Goal: Use online tool/utility

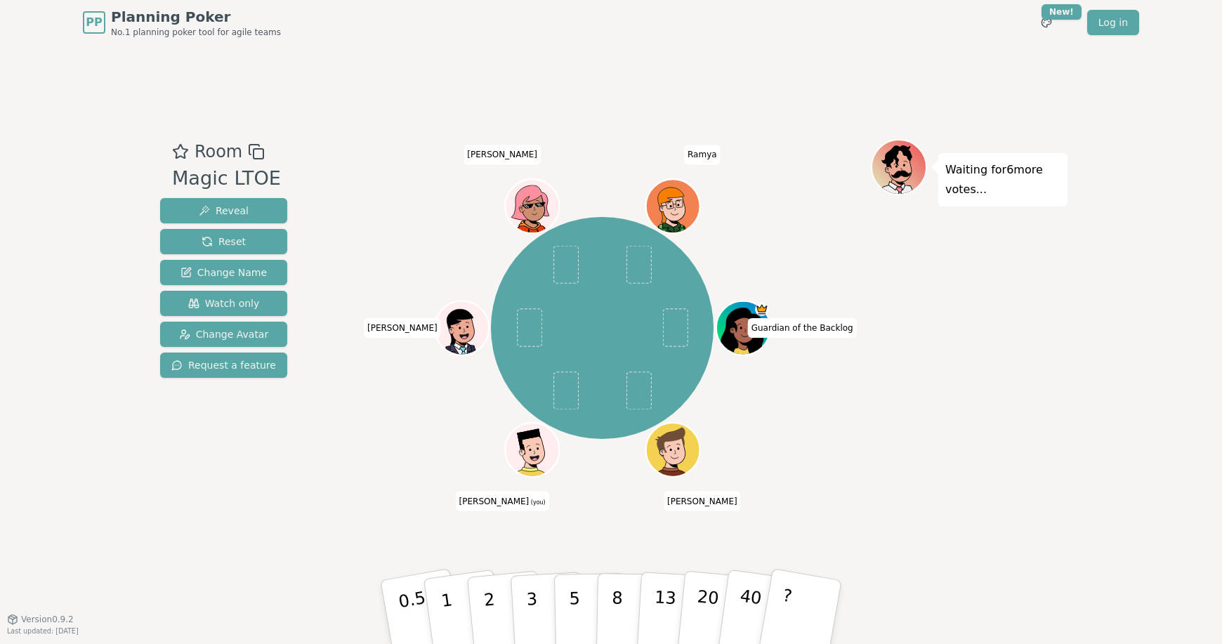
click at [527, 439] on icon at bounding box center [528, 441] width 48 height 27
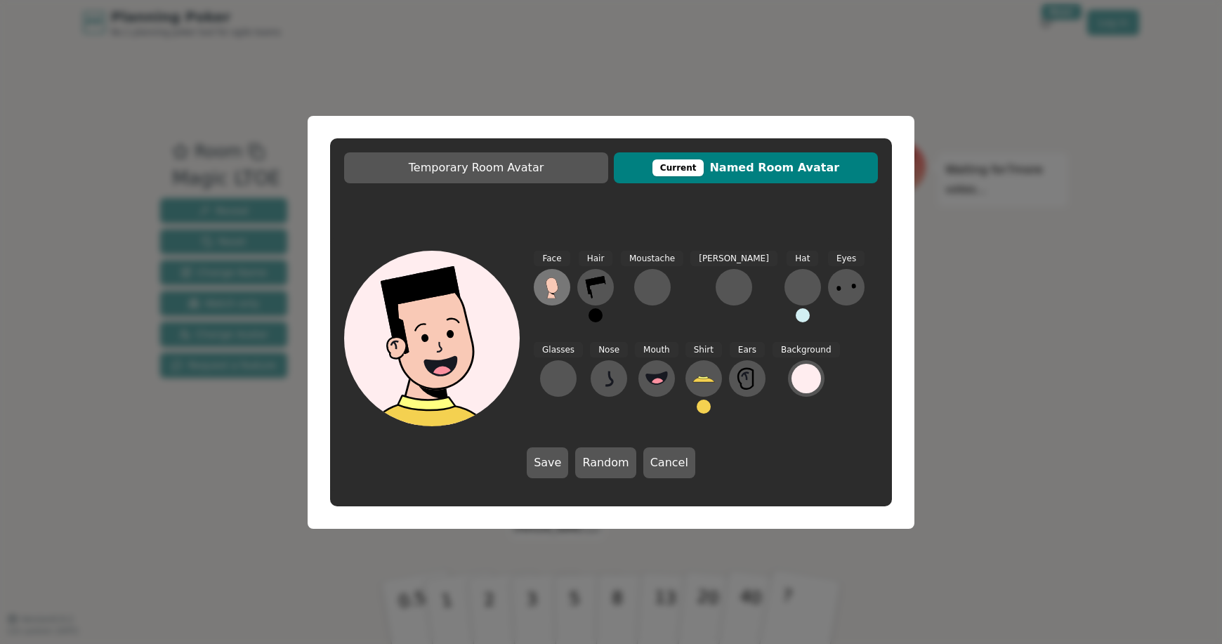
click at [561, 296] on icon at bounding box center [552, 287] width 22 height 22
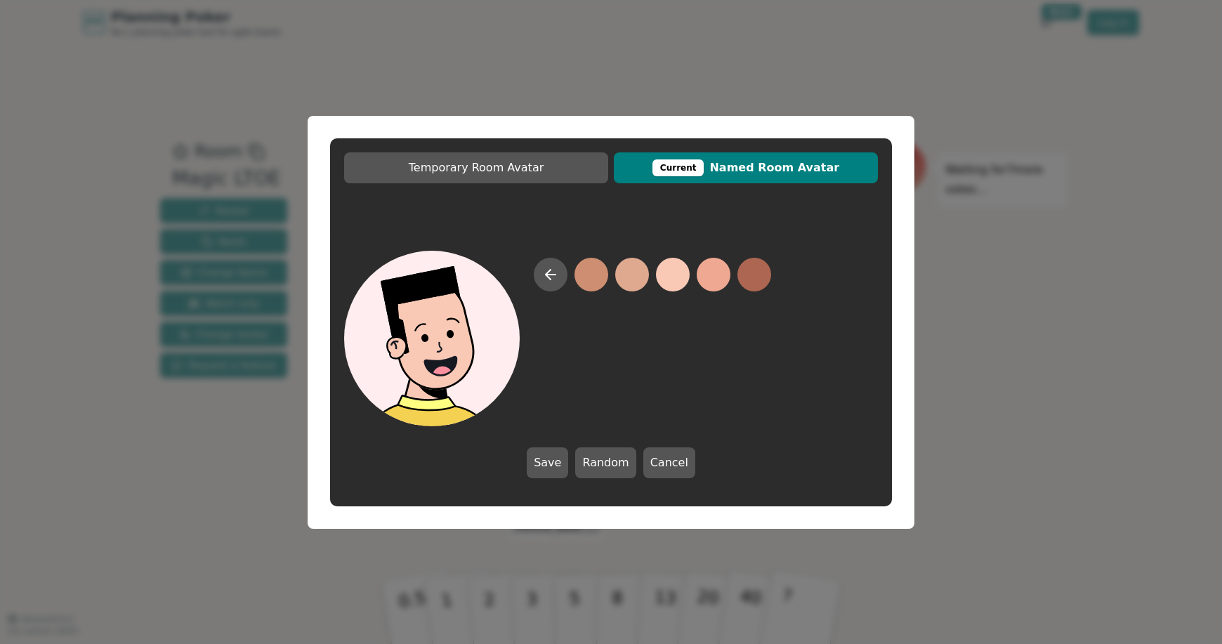
click at [673, 277] on button at bounding box center [673, 275] width 34 height 34
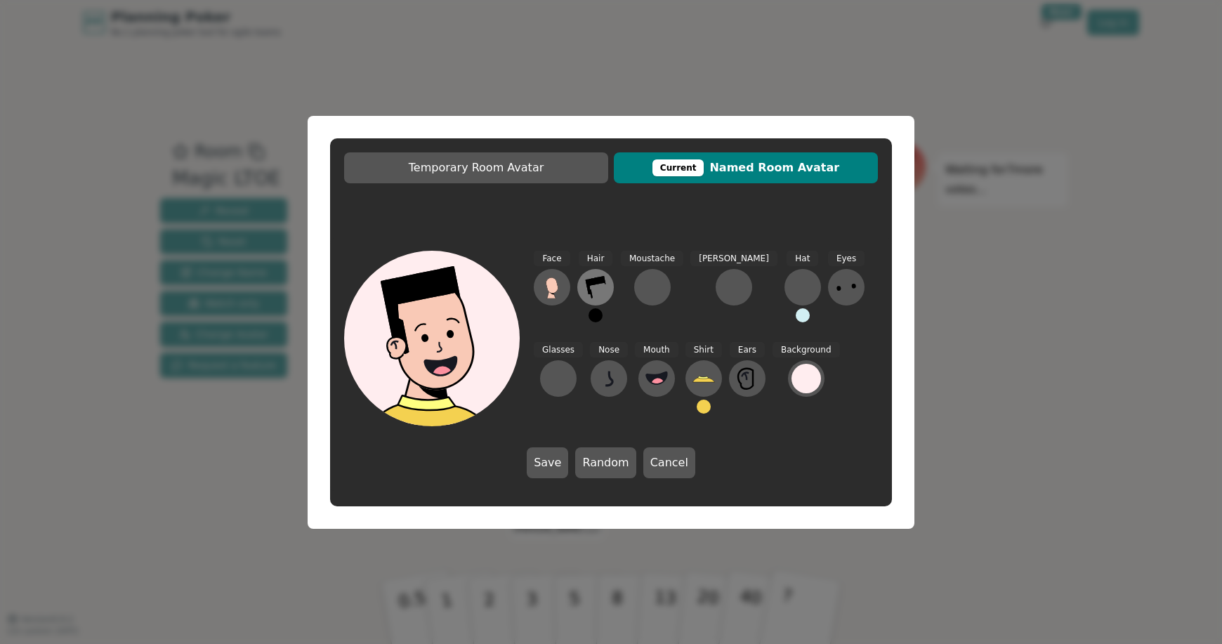
click at [596, 289] on icon at bounding box center [595, 287] width 22 height 22
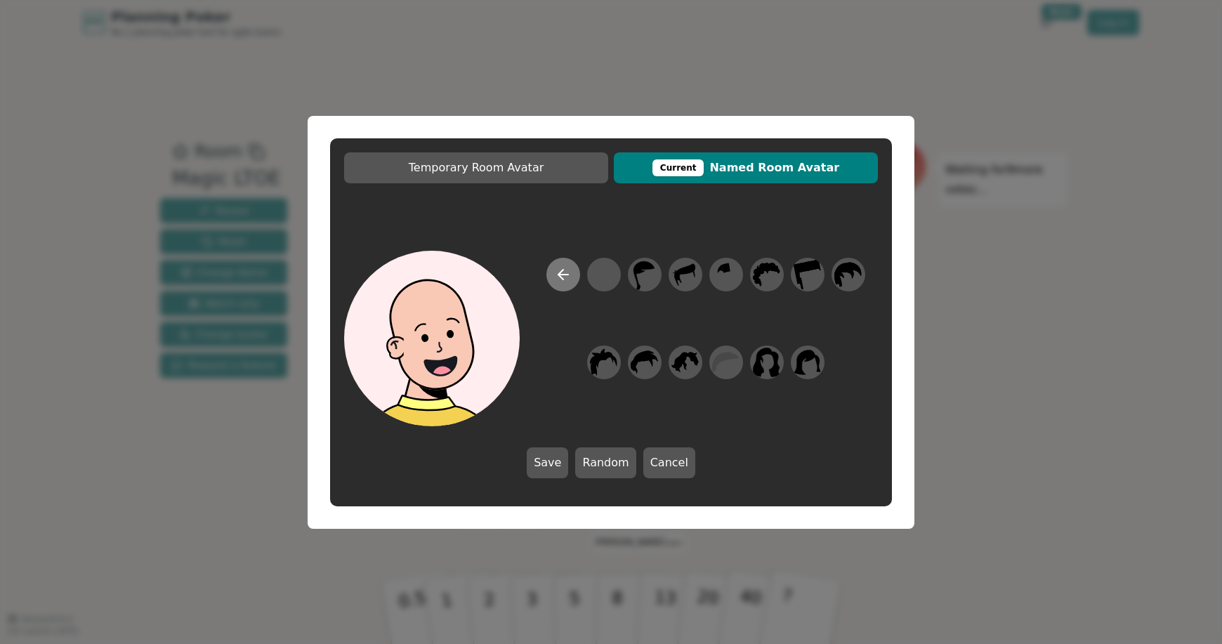
click at [561, 275] on icon at bounding box center [563, 275] width 10 height 0
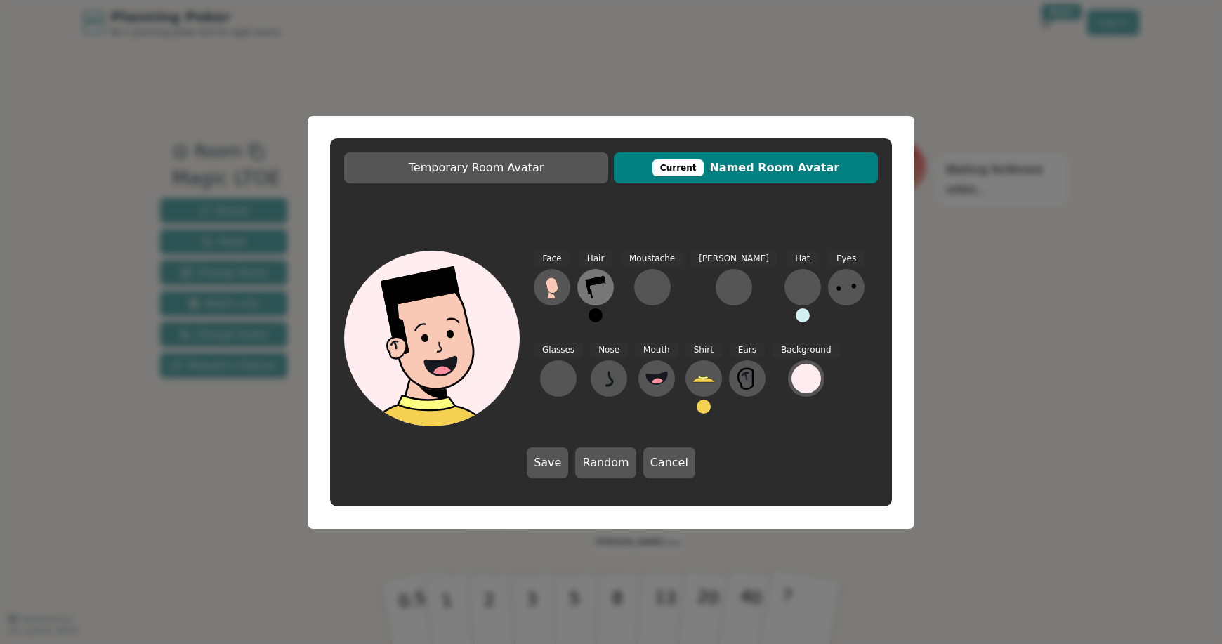
click at [600, 284] on icon at bounding box center [595, 287] width 22 height 22
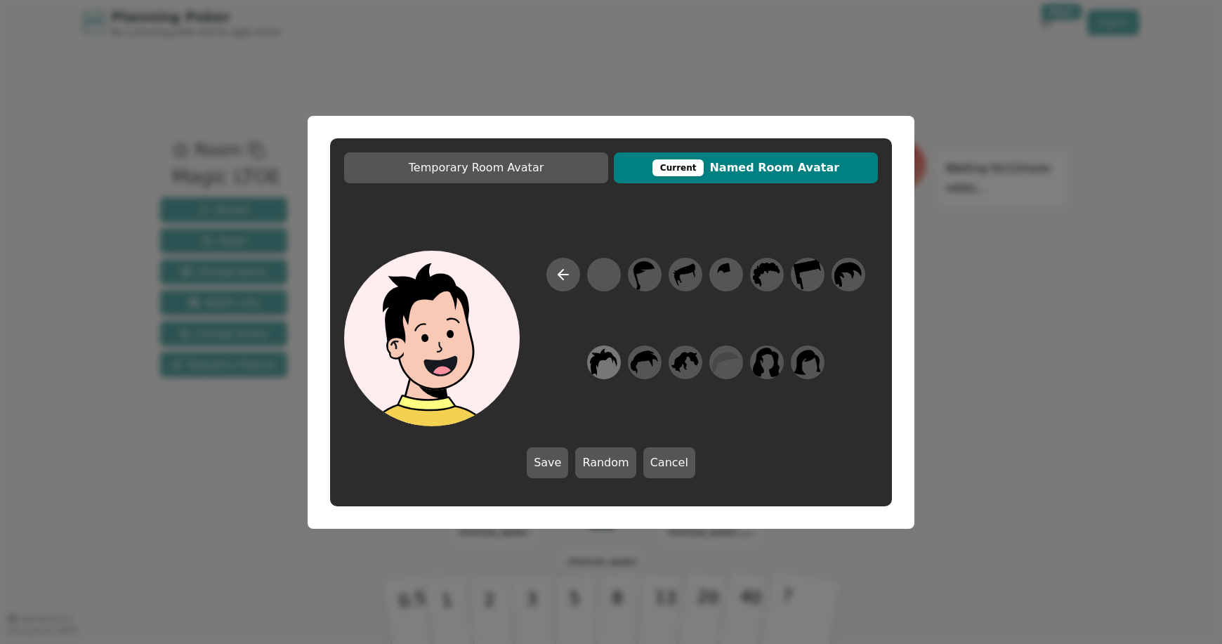
click at [612, 362] on icon at bounding box center [603, 362] width 27 height 32
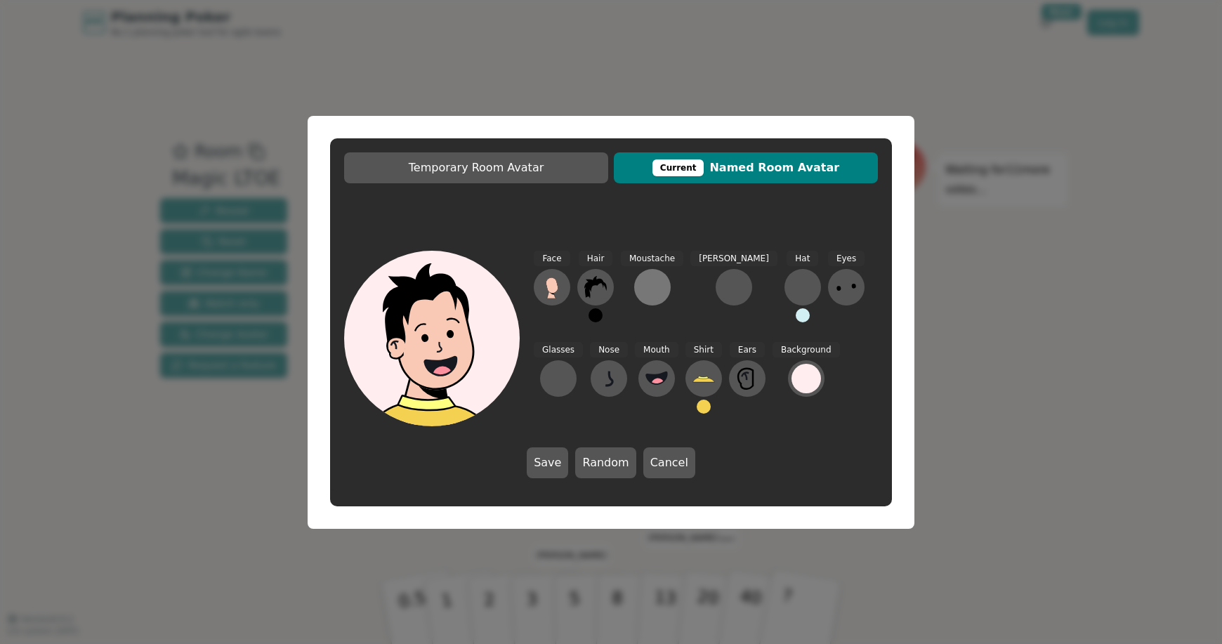
click at [641, 286] on div at bounding box center [652, 287] width 22 height 22
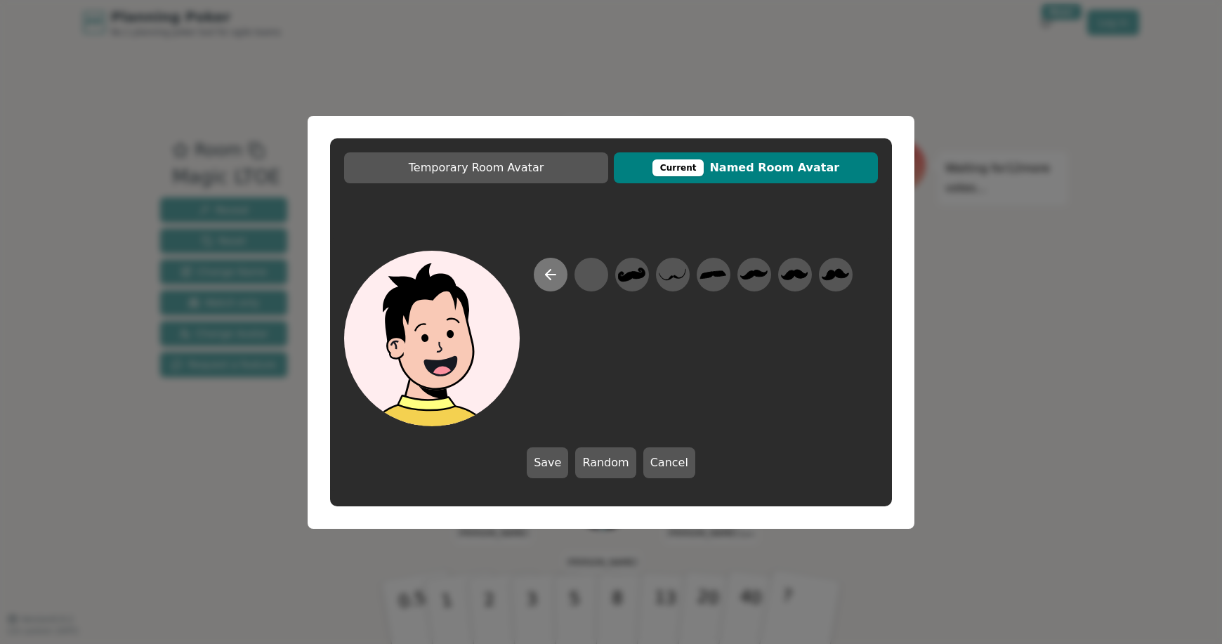
click at [558, 275] on button at bounding box center [551, 275] width 34 height 34
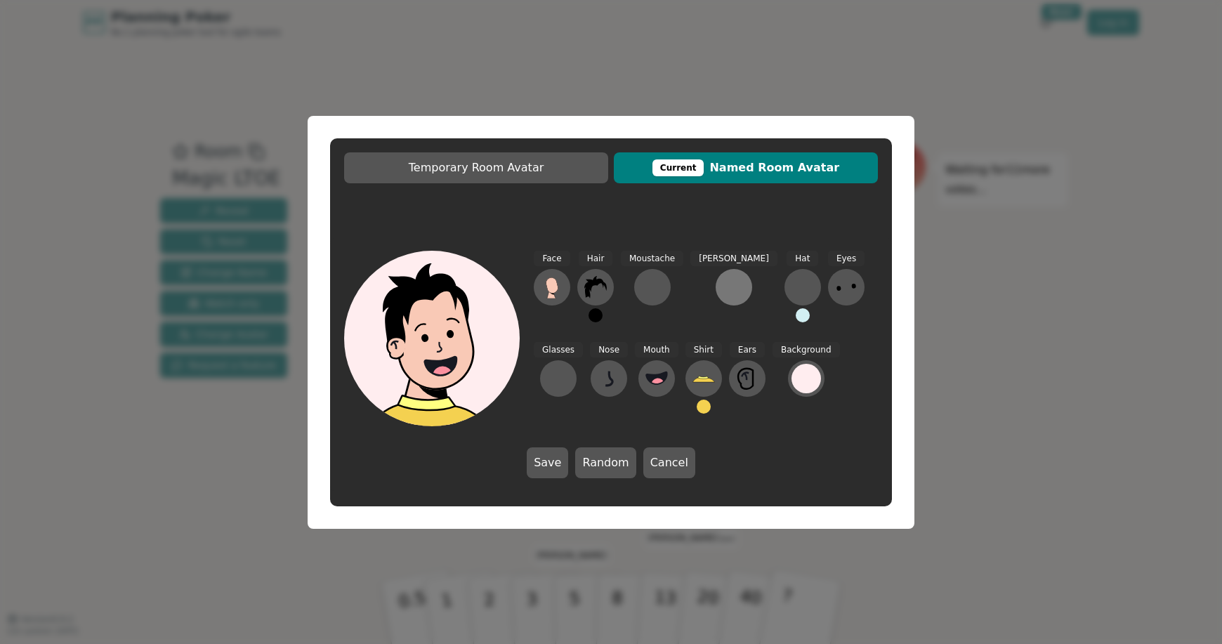
click at [722, 282] on div at bounding box center [733, 287] width 22 height 22
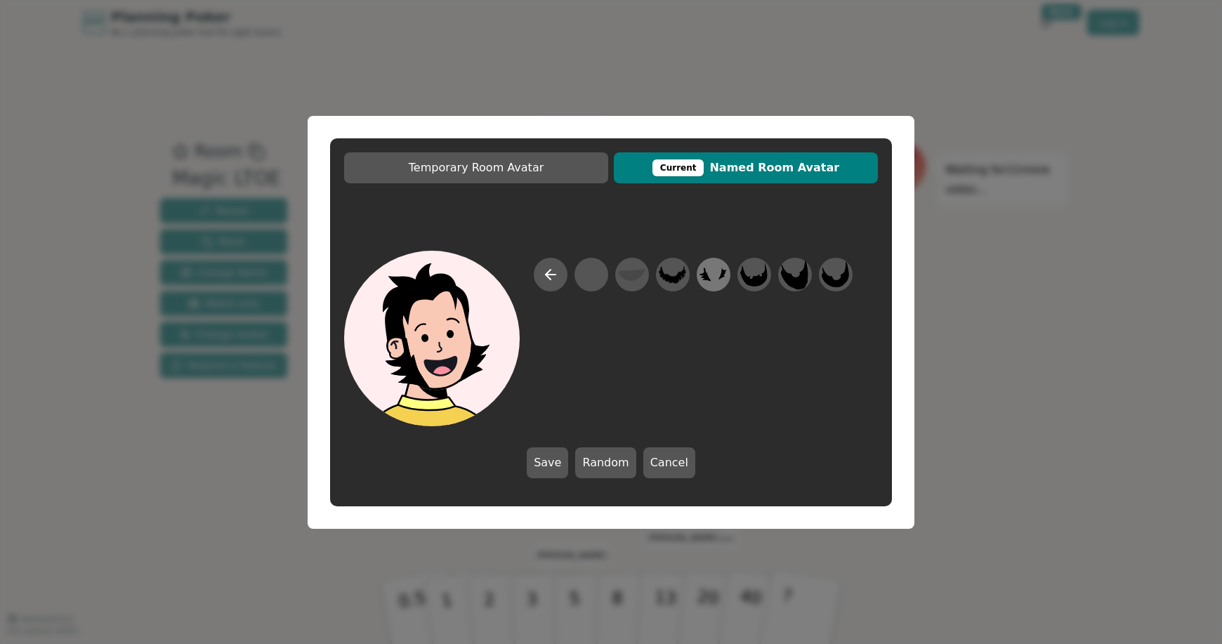
click at [708, 280] on icon at bounding box center [705, 274] width 12 height 13
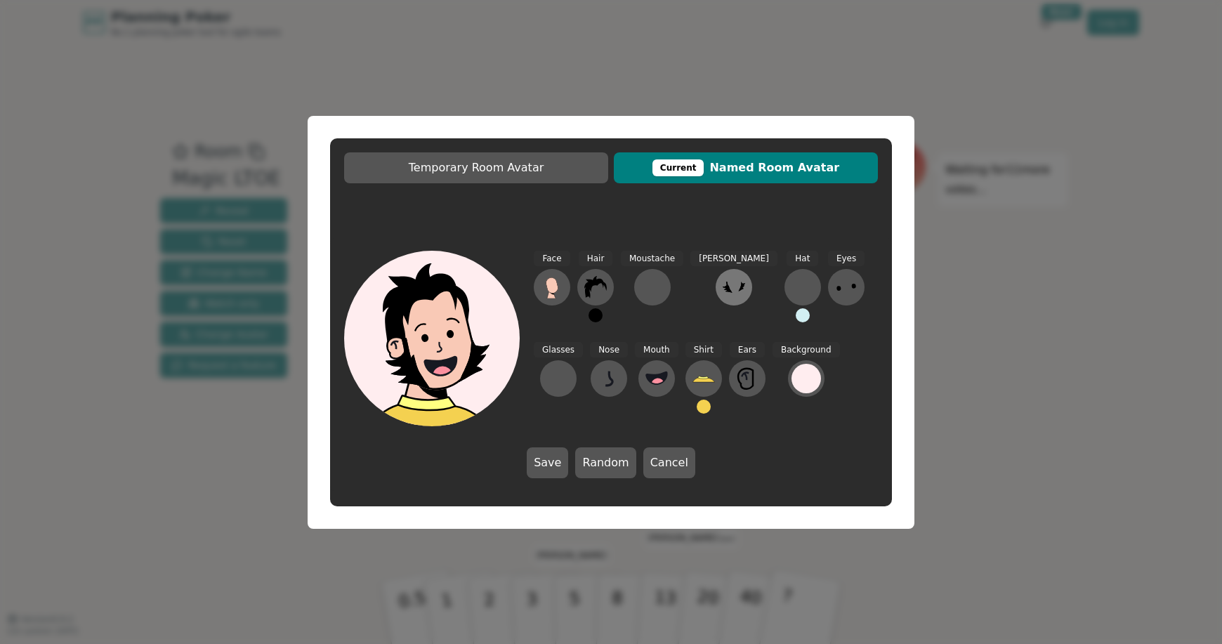
click at [722, 295] on icon at bounding box center [733, 287] width 22 height 22
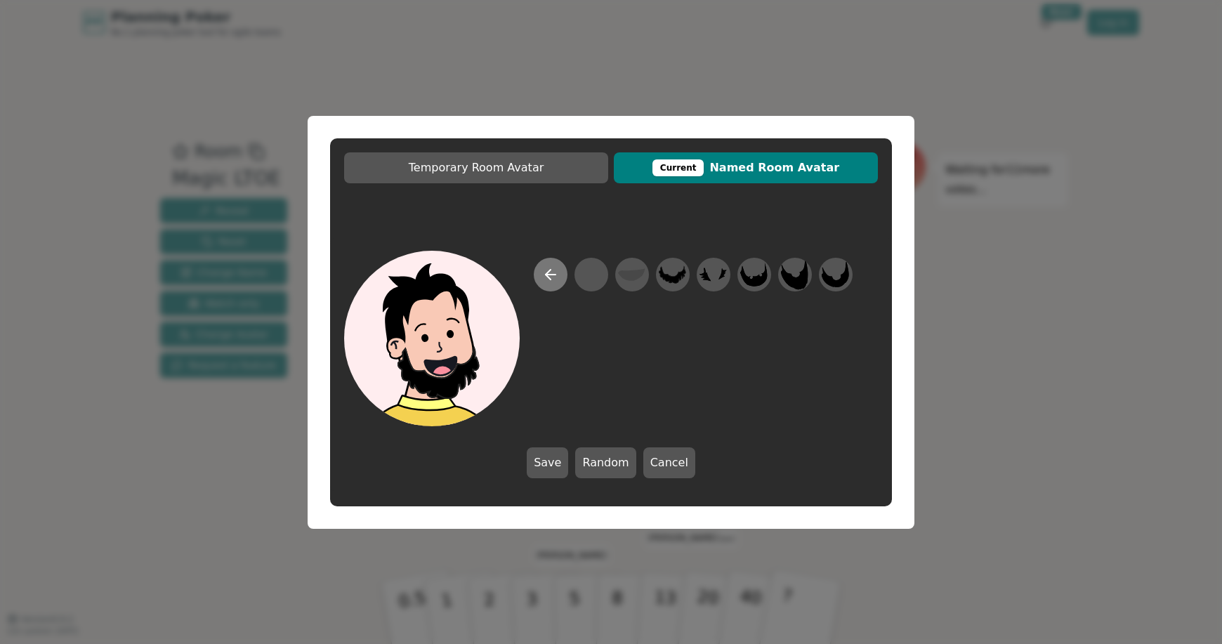
click at [550, 271] on icon at bounding box center [550, 274] width 17 height 17
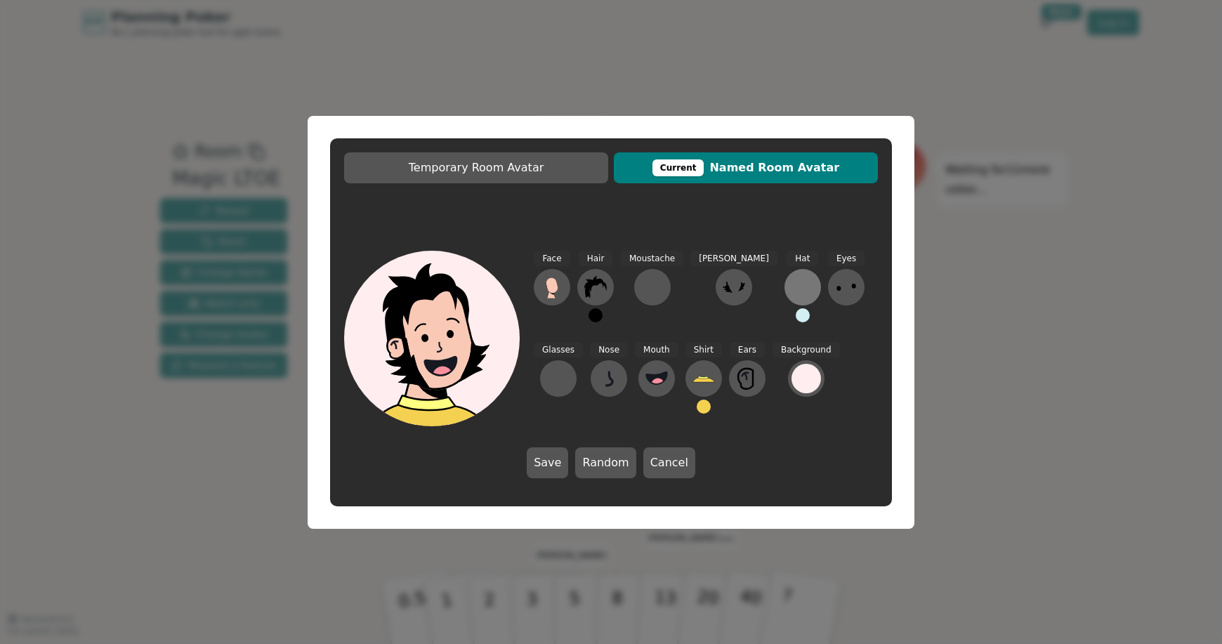
click at [791, 278] on div at bounding box center [802, 287] width 22 height 22
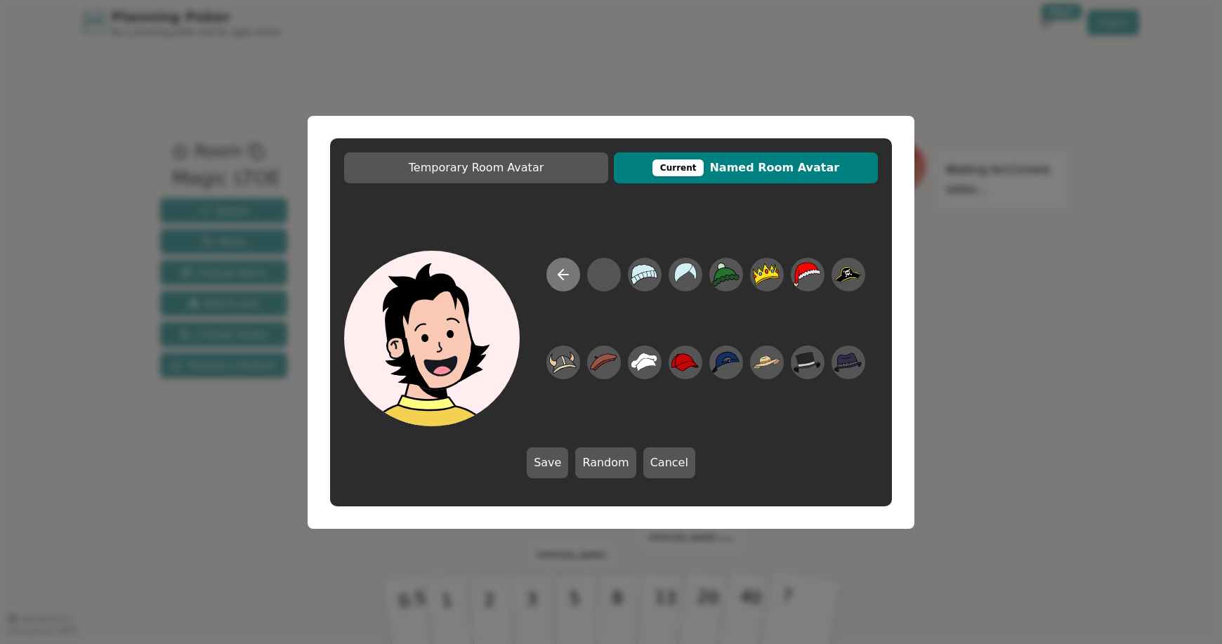
click at [554, 275] on button at bounding box center [563, 275] width 34 height 34
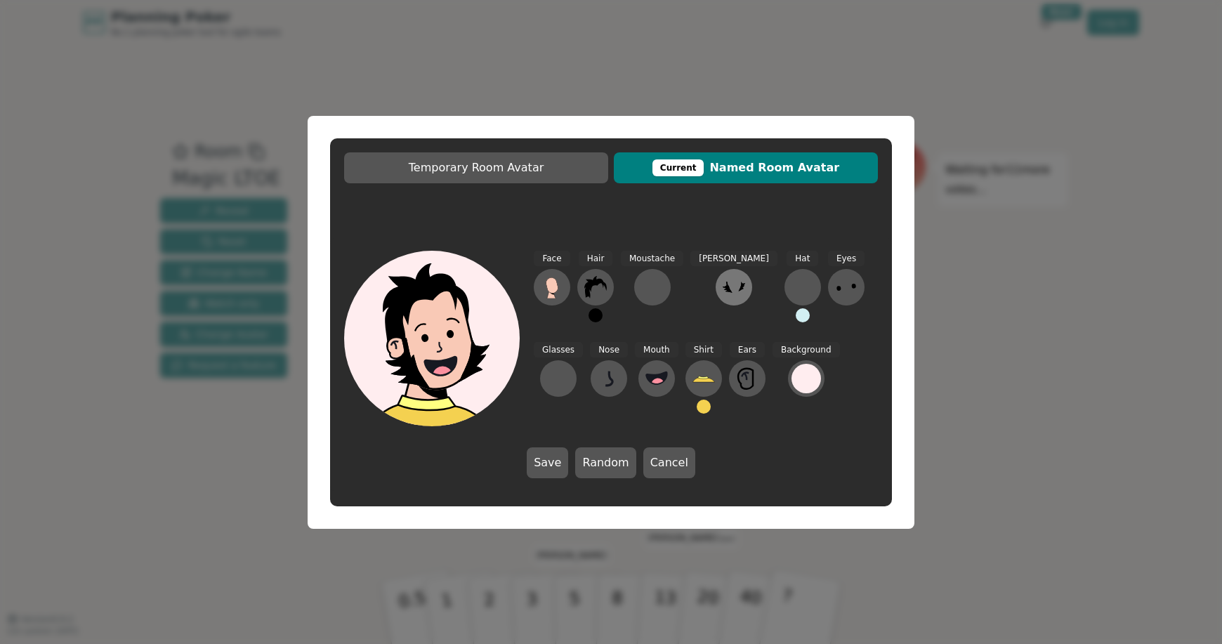
click at [722, 282] on icon at bounding box center [733, 287] width 22 height 22
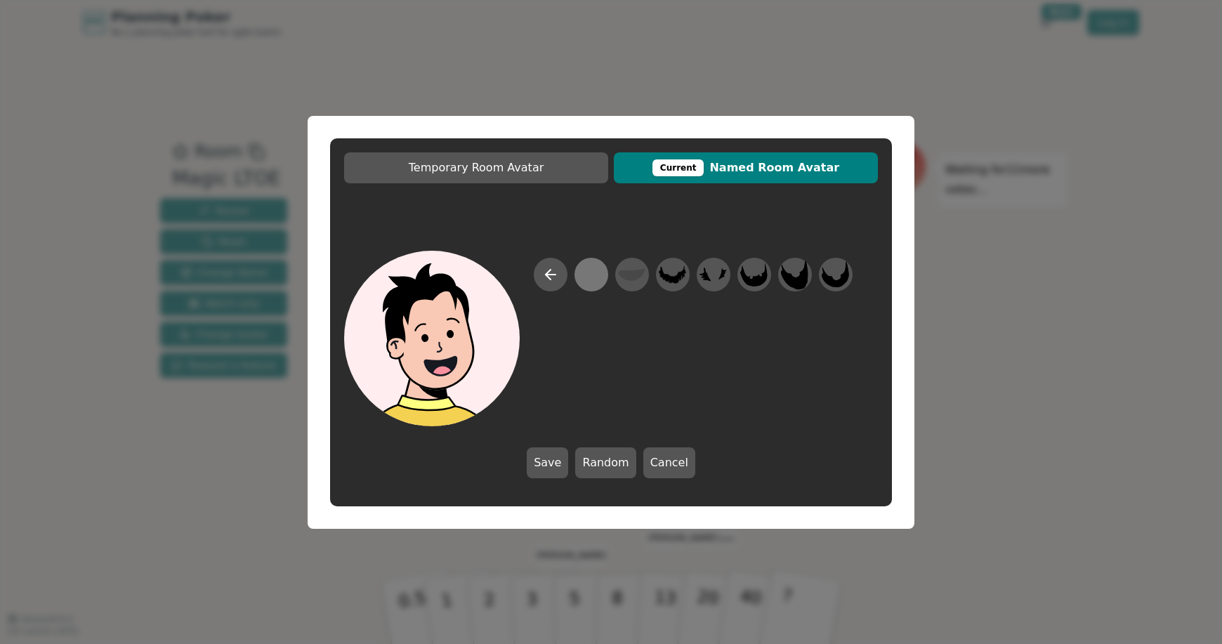
click at [587, 272] on div at bounding box center [590, 274] width 27 height 32
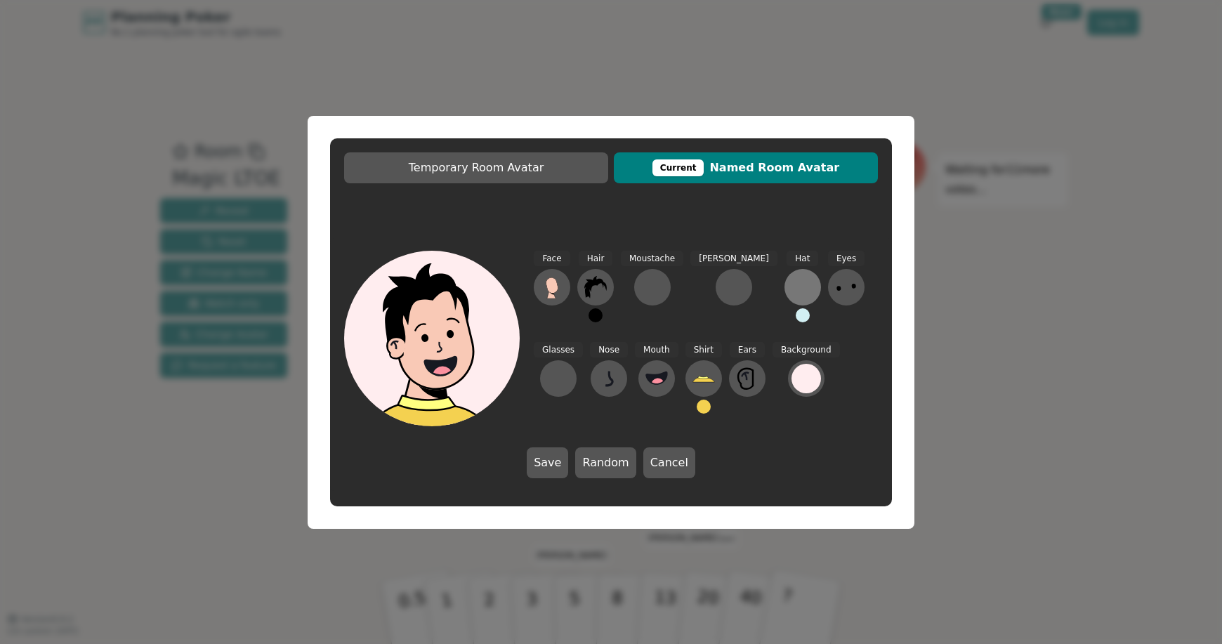
click at [791, 291] on div at bounding box center [802, 287] width 22 height 22
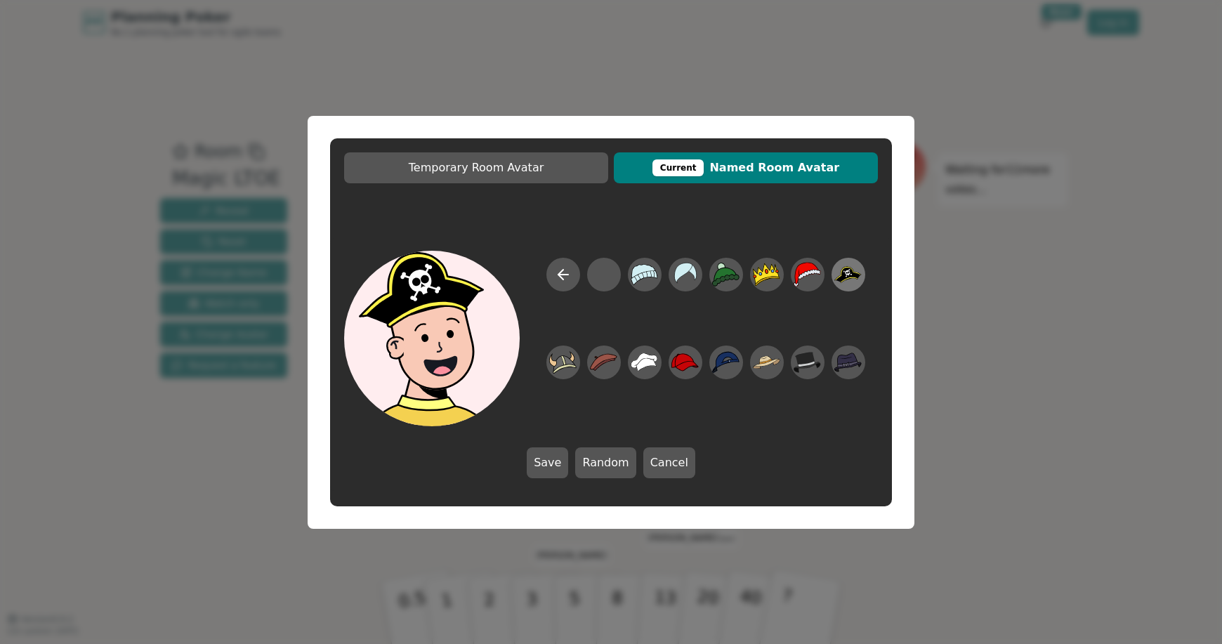
click at [843, 276] on icon at bounding box center [847, 274] width 27 height 17
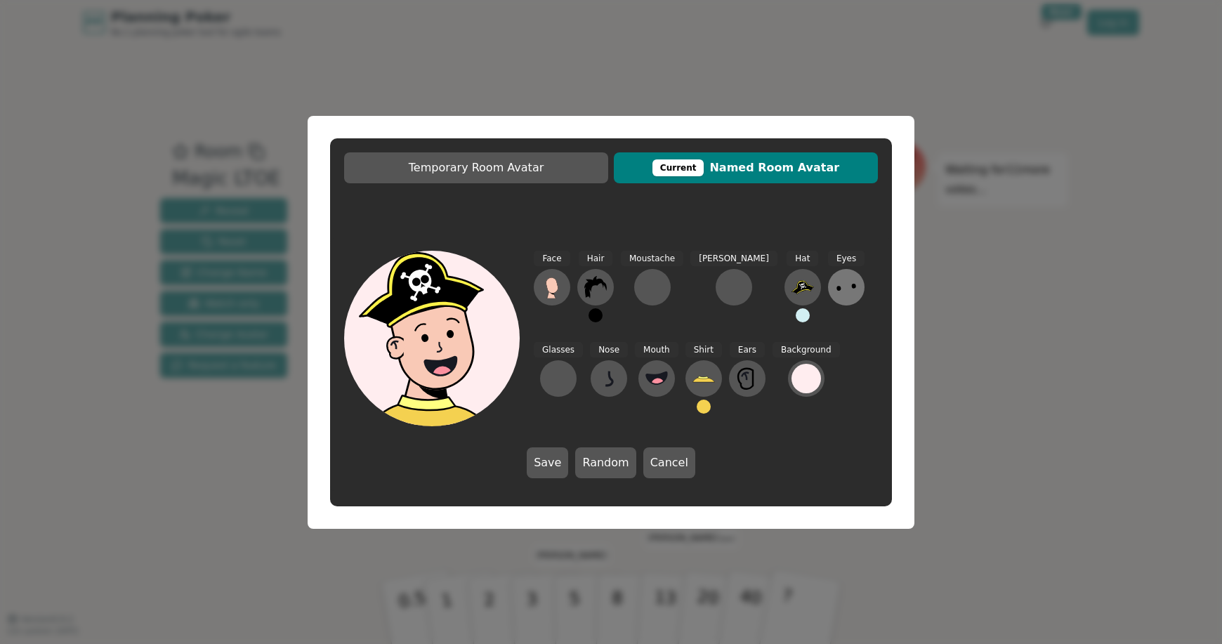
click at [836, 288] on ellipse at bounding box center [838, 288] width 5 height 5
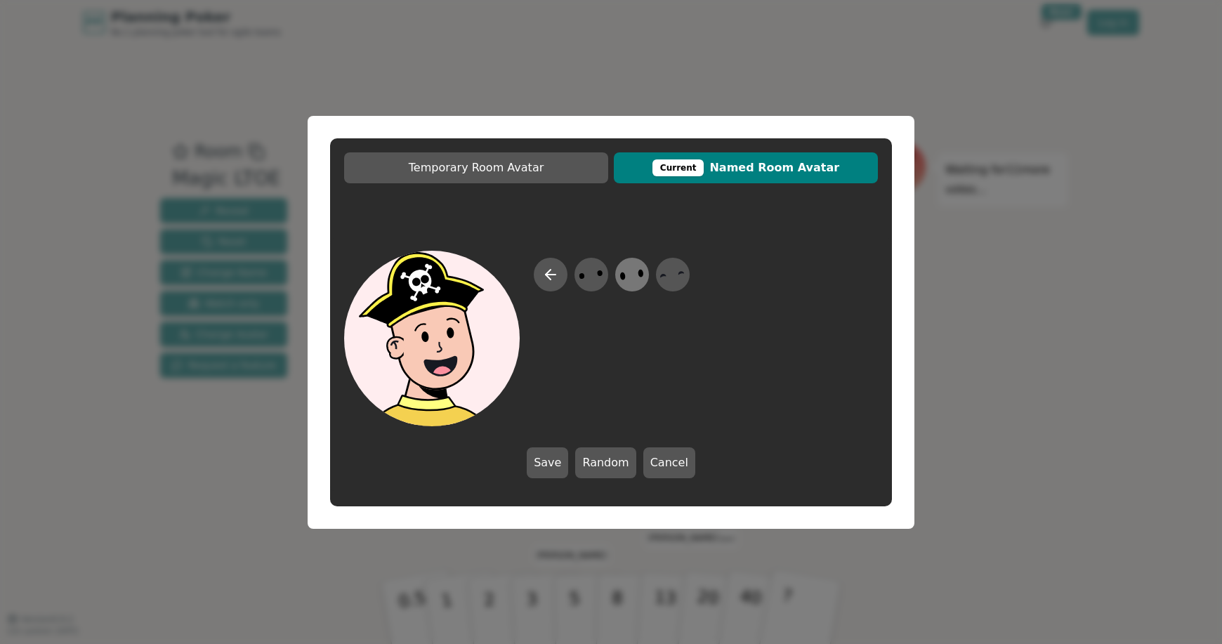
click at [630, 272] on icon at bounding box center [631, 274] width 27 height 32
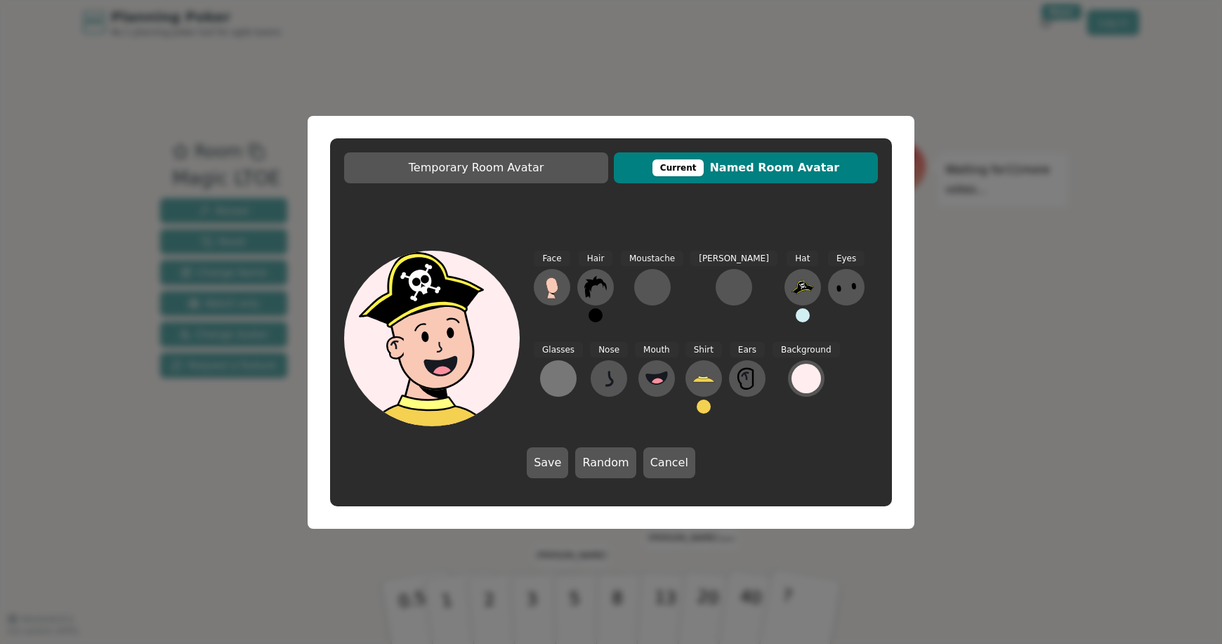
click at [569, 367] on div at bounding box center [558, 378] width 22 height 22
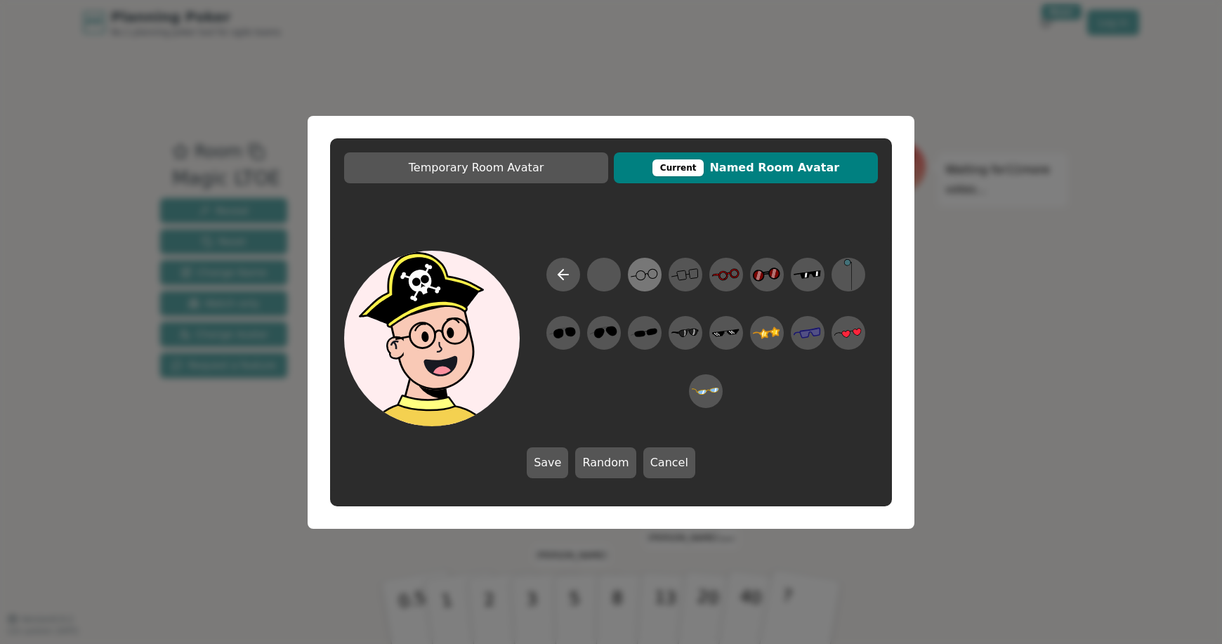
click at [647, 271] on icon at bounding box center [643, 274] width 27 height 32
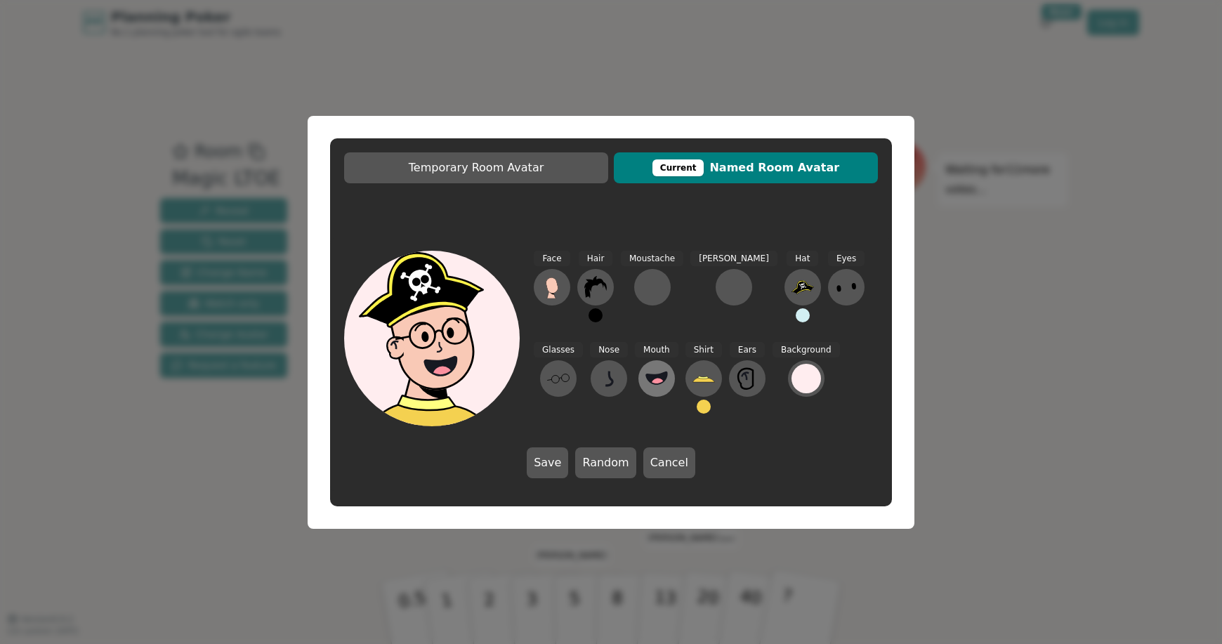
click at [646, 379] on icon at bounding box center [656, 378] width 21 height 12
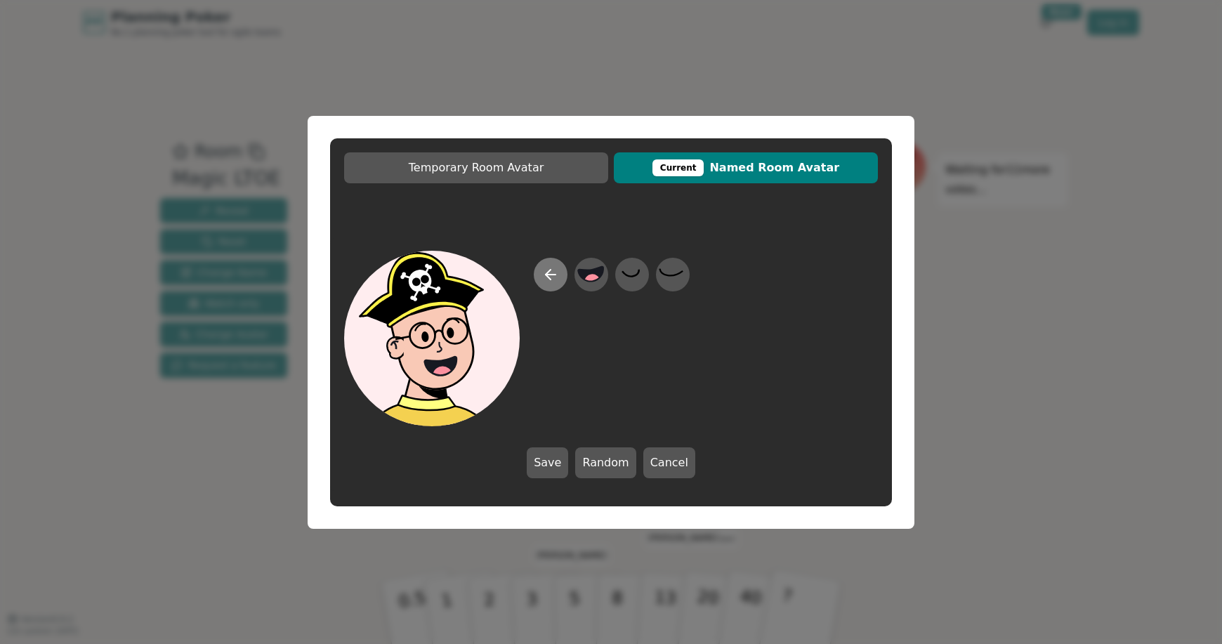
click at [541, 275] on button at bounding box center [551, 275] width 34 height 34
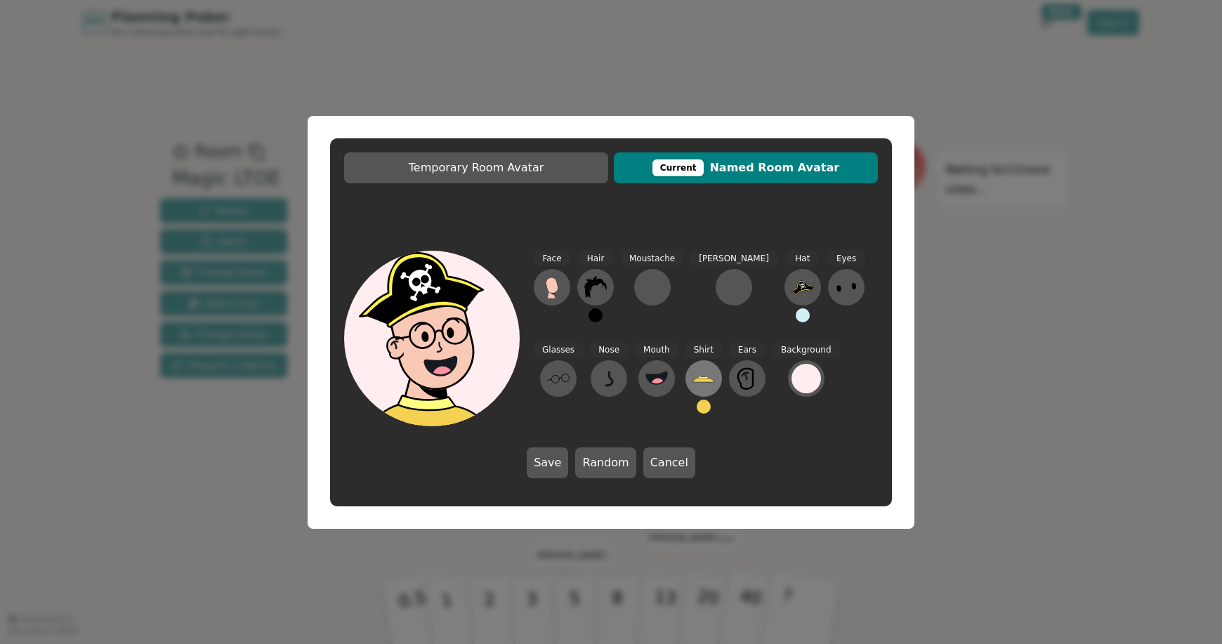
click at [692, 376] on icon at bounding box center [703, 378] width 22 height 22
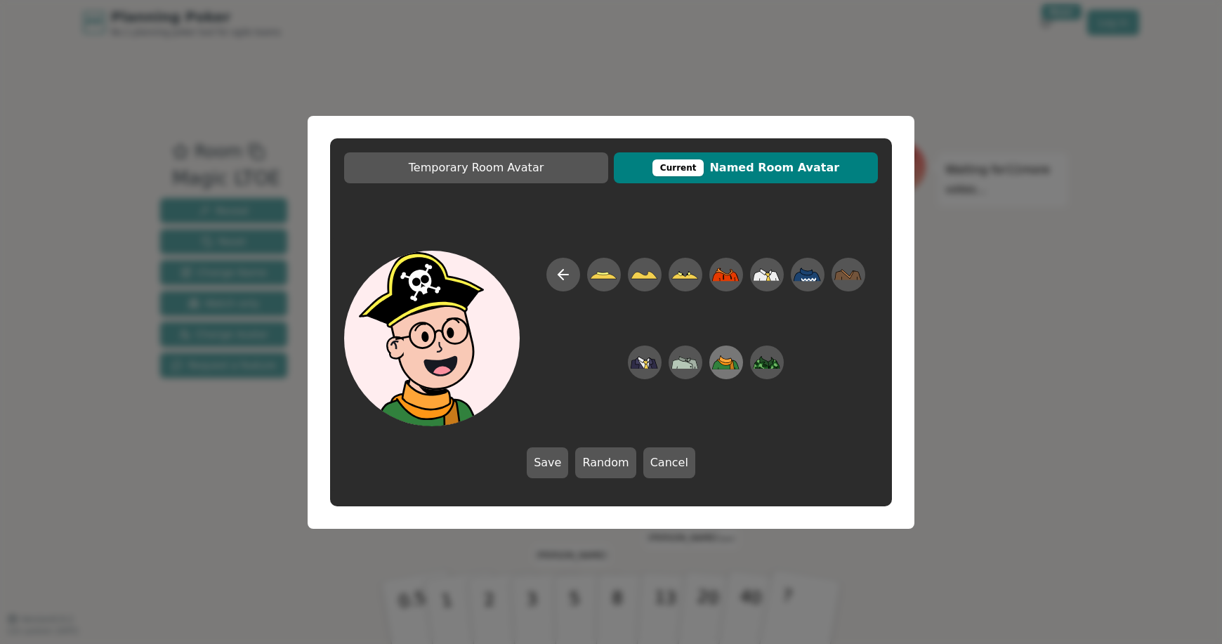
click at [721, 365] on icon at bounding box center [722, 364] width 18 height 8
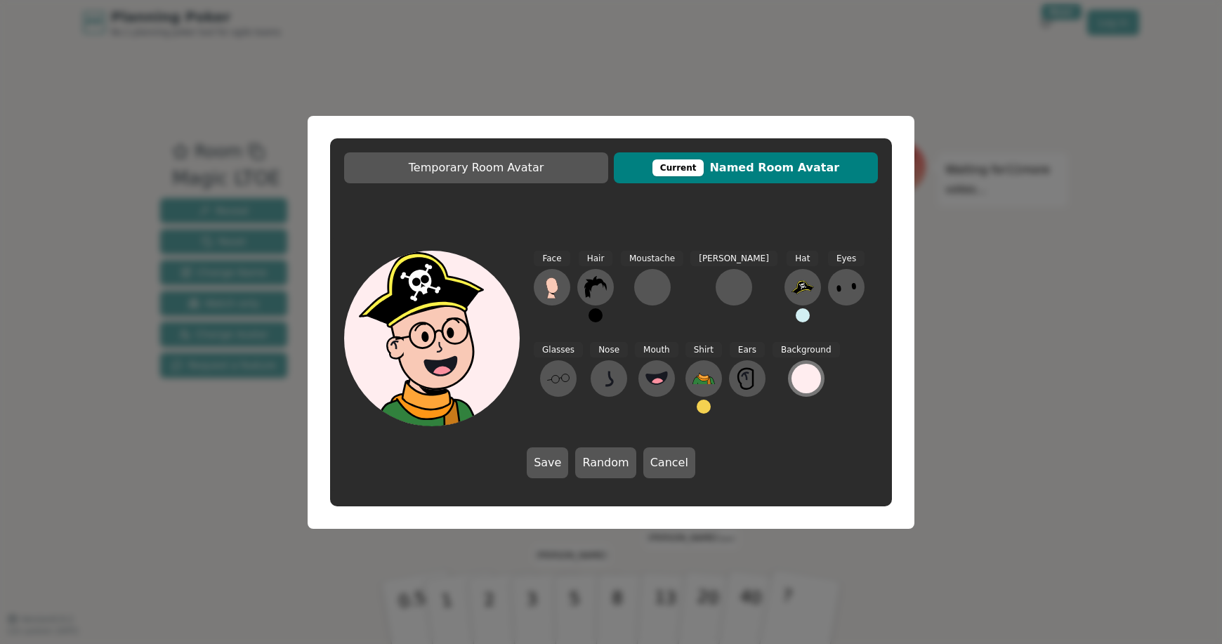
click at [791, 378] on div at bounding box center [805, 378] width 29 height 29
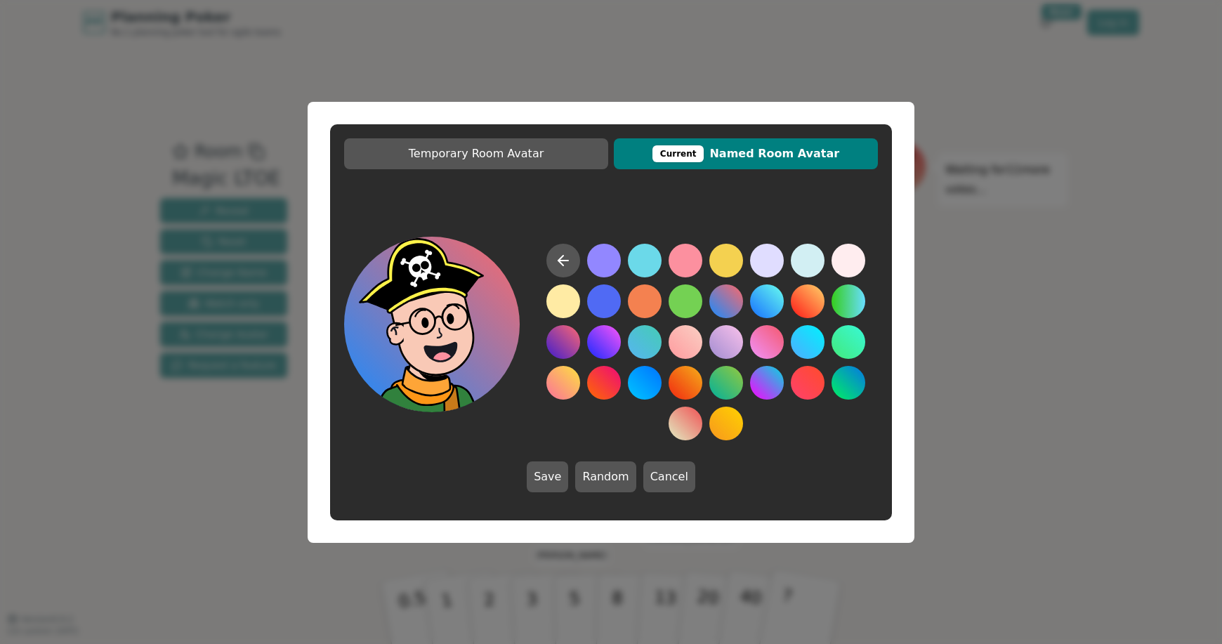
click at [721, 310] on button at bounding box center [726, 301] width 34 height 34
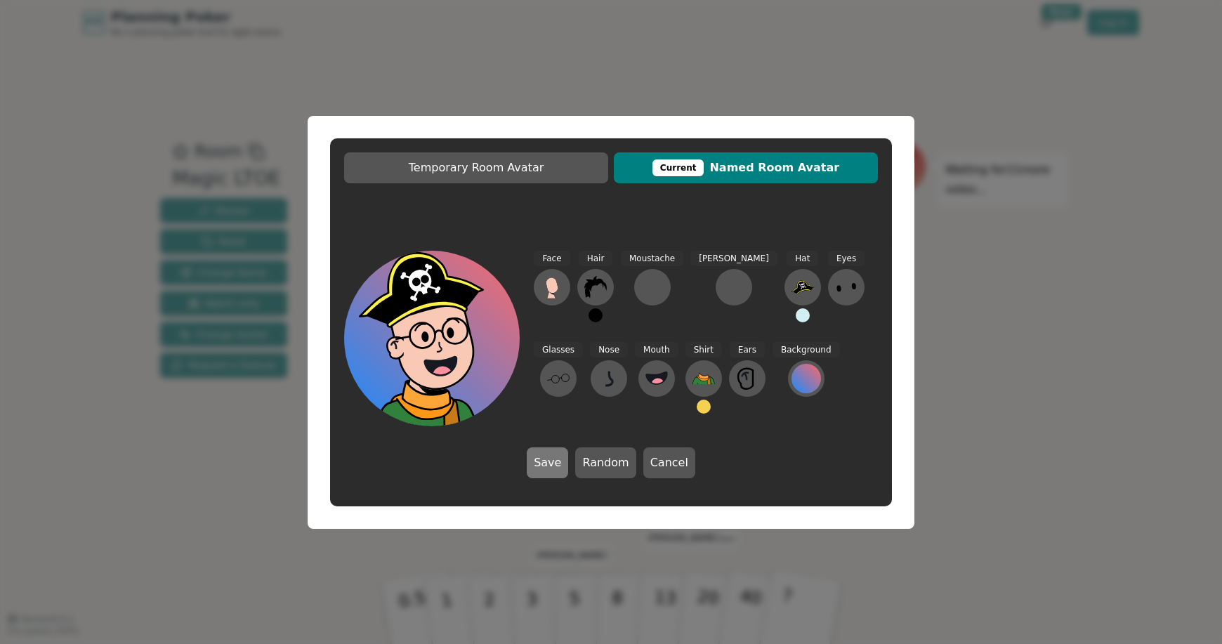
click at [553, 466] on button "Save" at bounding box center [547, 462] width 41 height 31
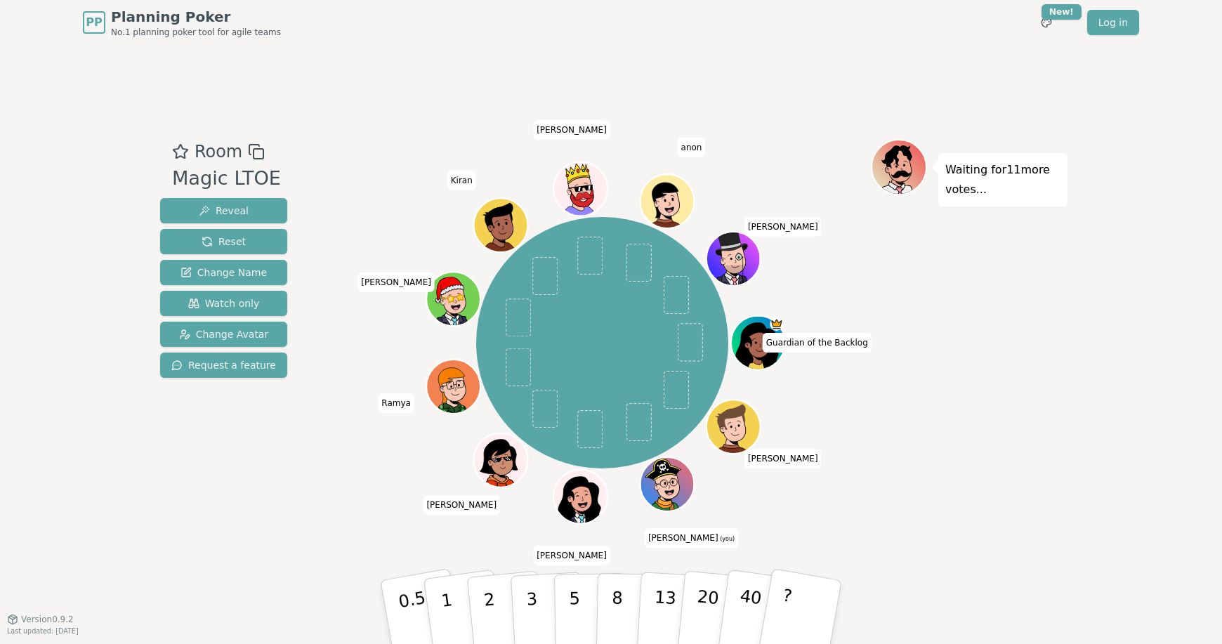
click at [669, 483] on icon at bounding box center [666, 481] width 53 height 9
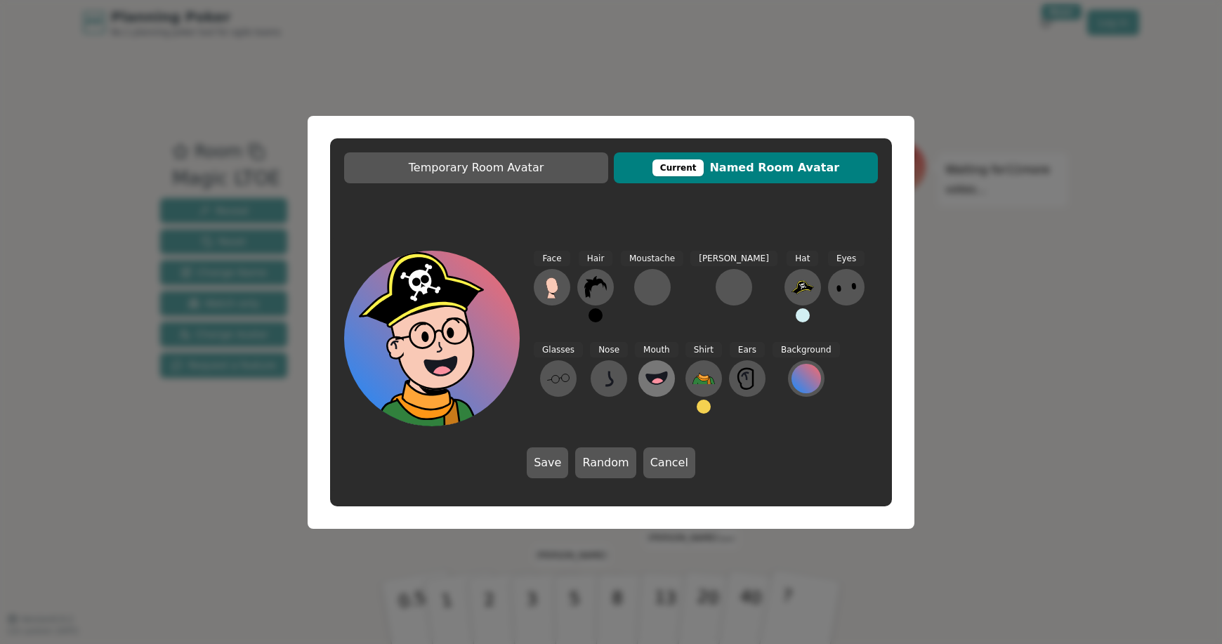
click at [638, 379] on button at bounding box center [656, 378] width 37 height 37
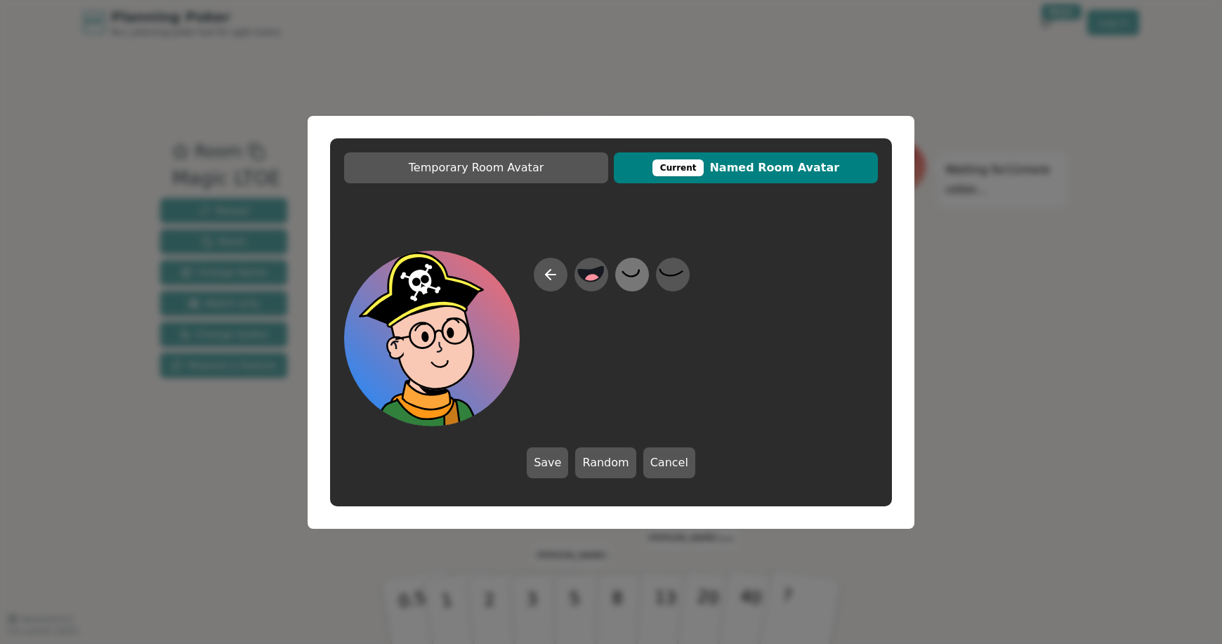
click at [635, 279] on icon at bounding box center [631, 274] width 27 height 32
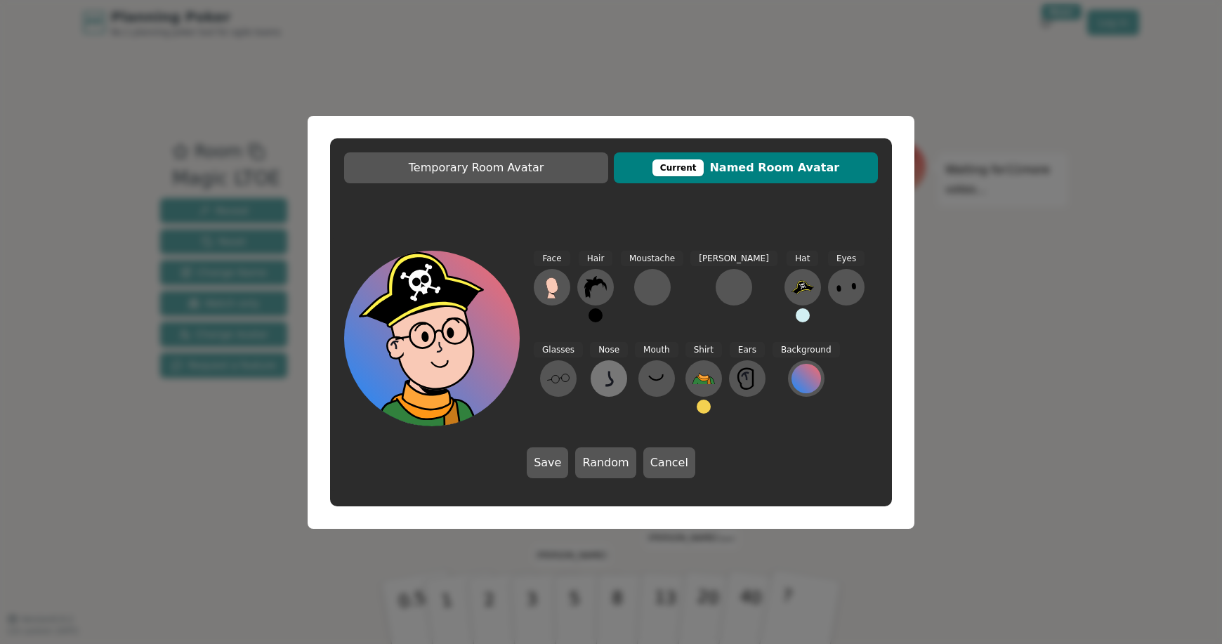
click at [597, 386] on icon at bounding box center [608, 378] width 22 height 22
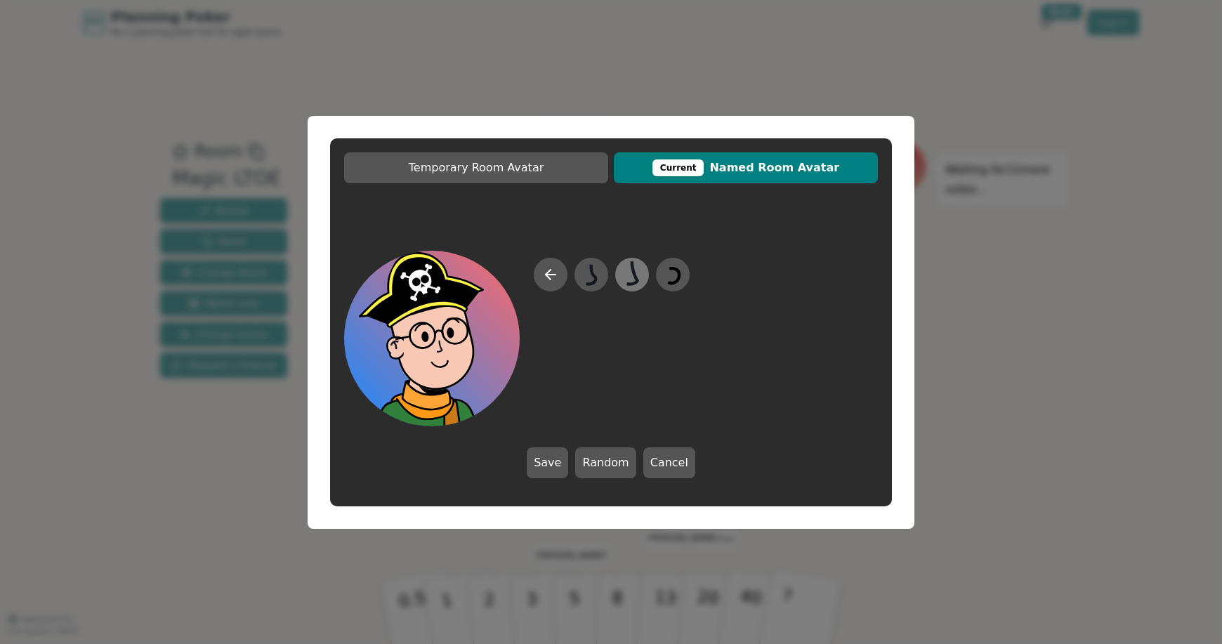
click at [630, 272] on icon at bounding box center [631, 274] width 27 height 32
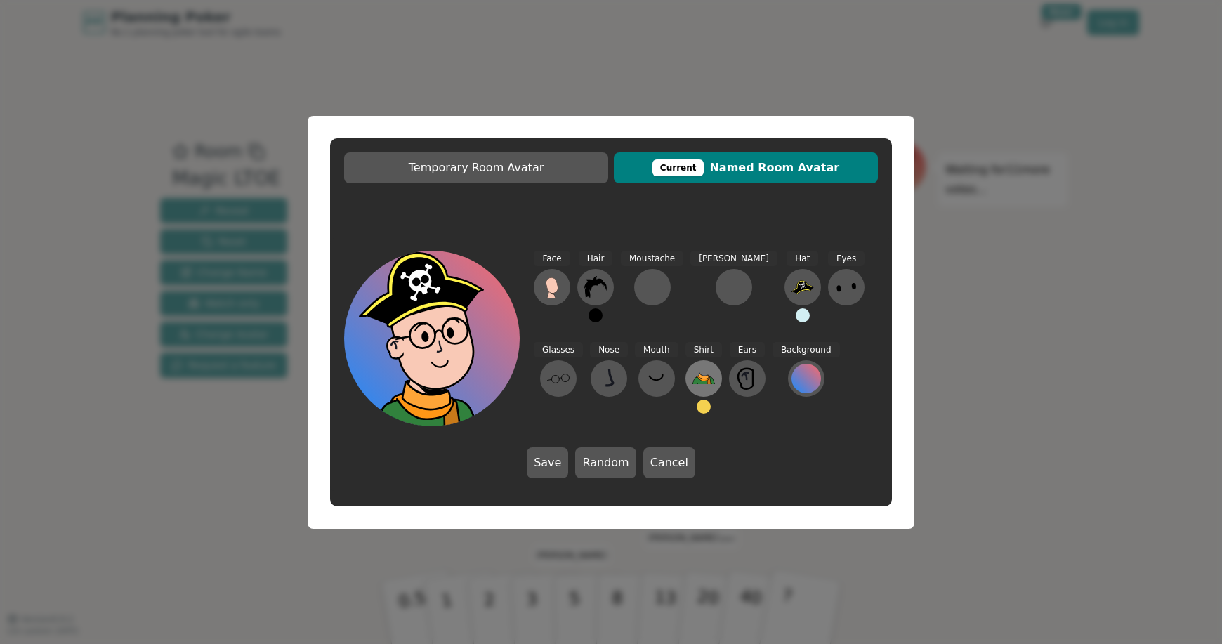
click at [710, 383] on icon at bounding box center [712, 380] width 5 height 7
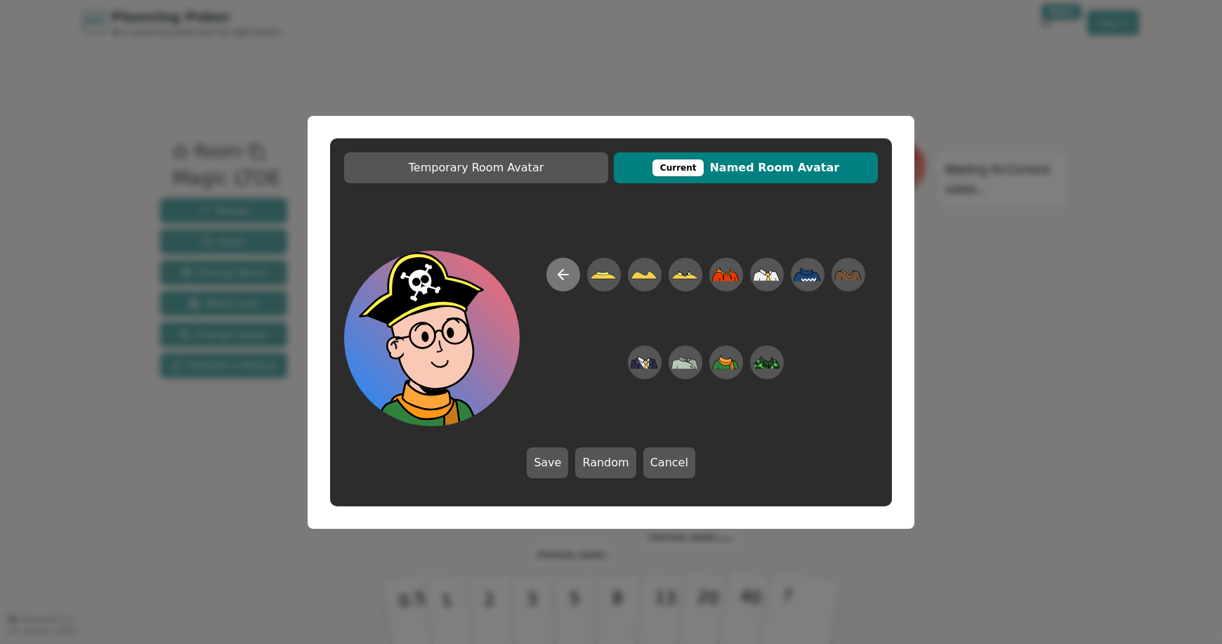
click at [562, 277] on icon at bounding box center [563, 274] width 17 height 17
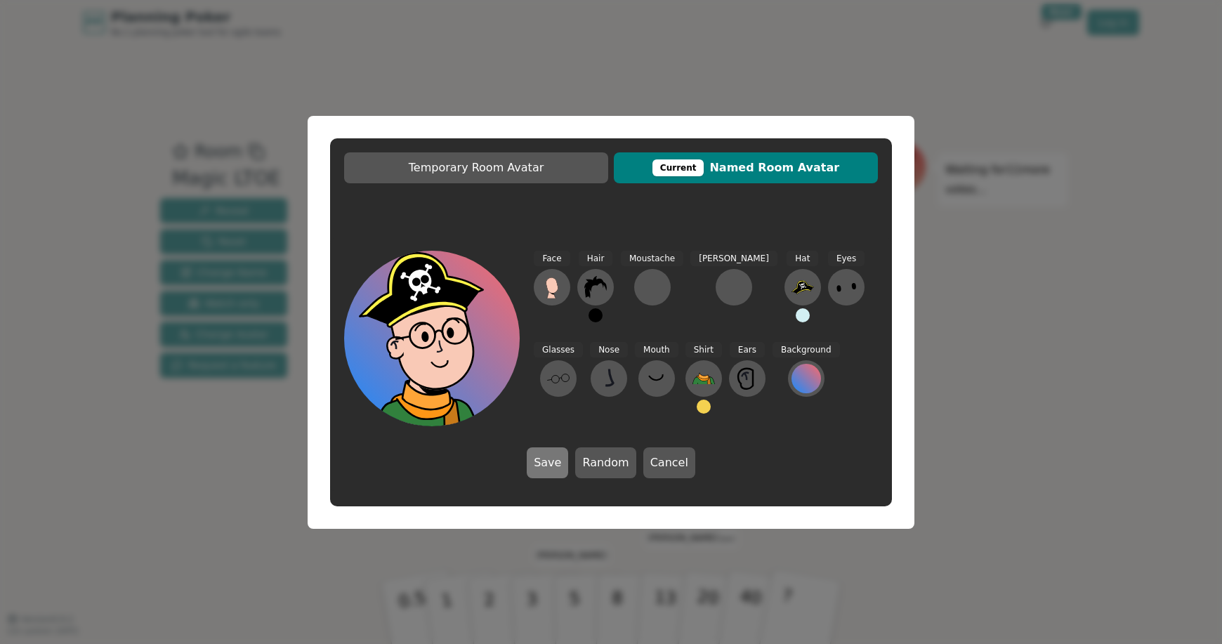
click at [553, 460] on button "Save" at bounding box center [547, 462] width 41 height 31
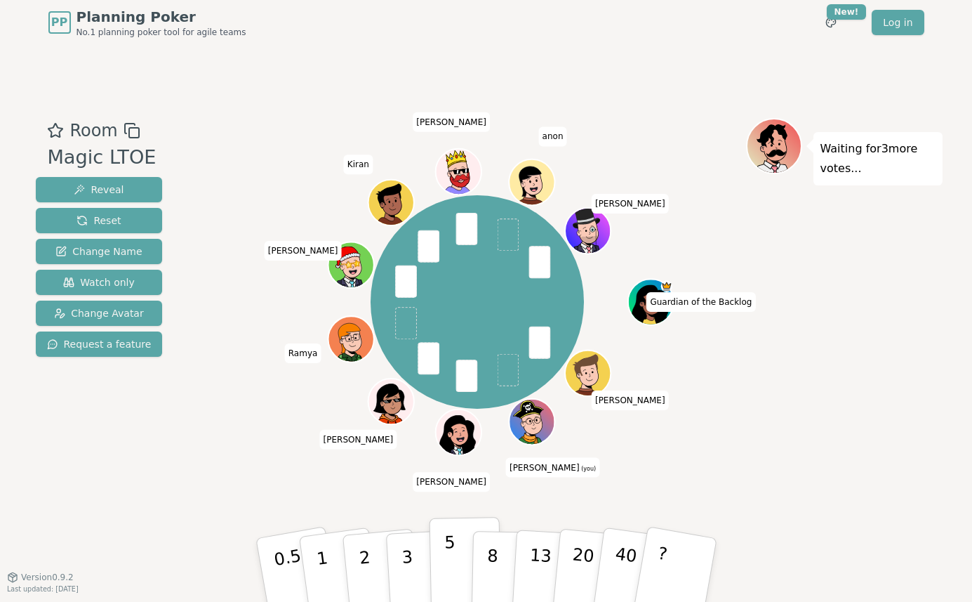
click at [452, 548] on p "5" at bounding box center [450, 570] width 12 height 76
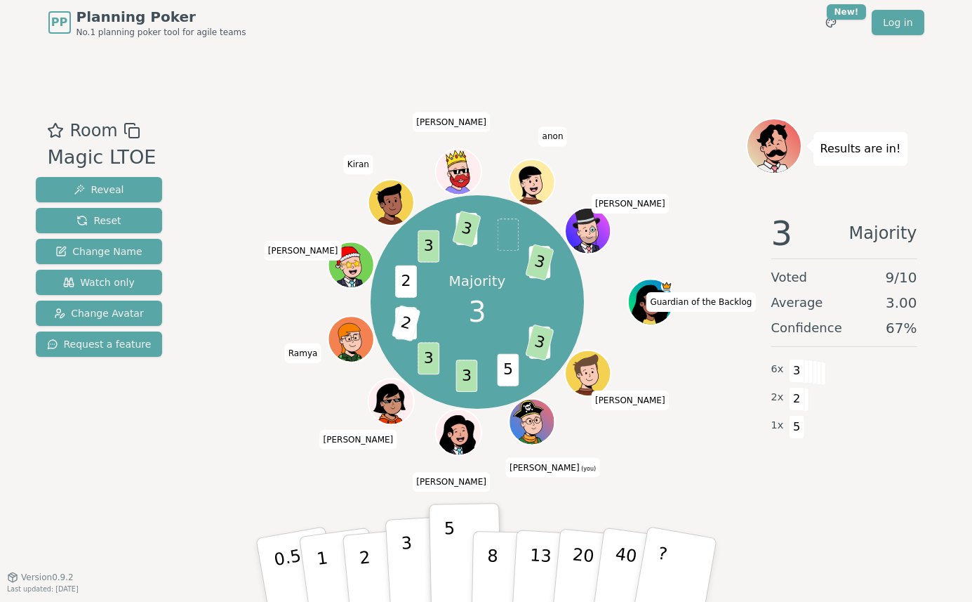
click at [404, 557] on p "3" at bounding box center [407, 571] width 15 height 77
